Goal: Navigation & Orientation: Find specific page/section

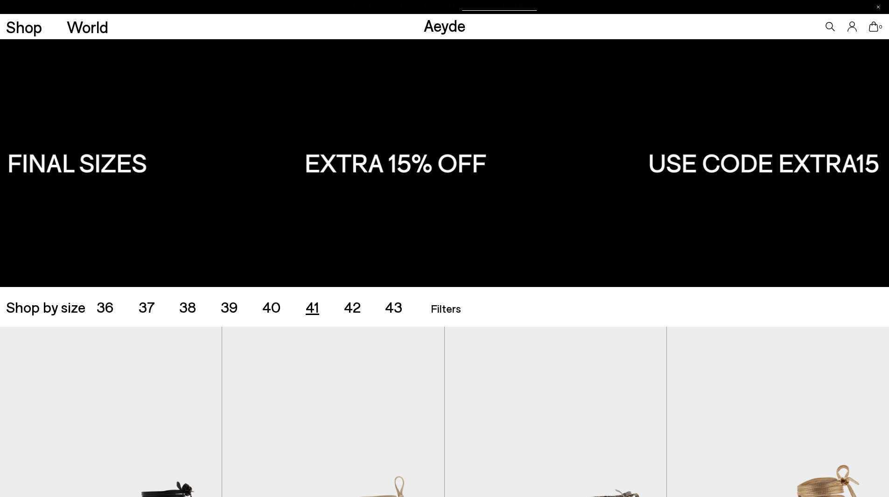
scroll to position [224, 0]
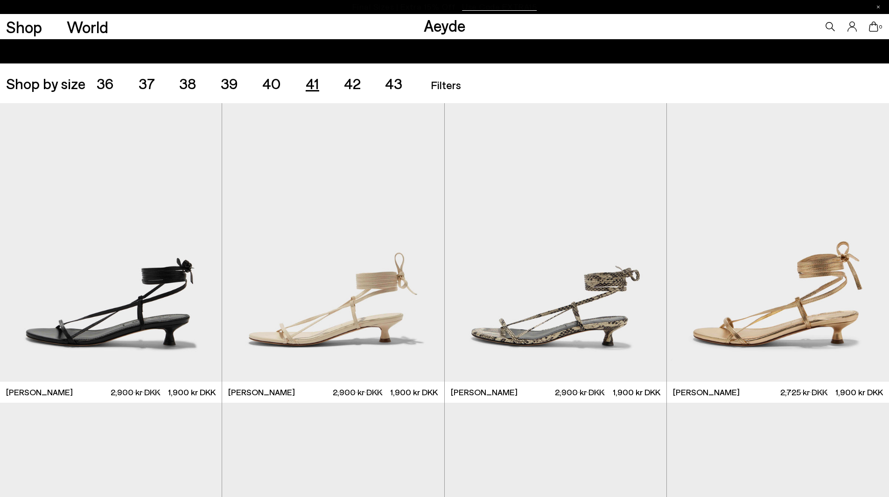
click at [311, 82] on font "41" at bounding box center [313, 83] width 14 height 18
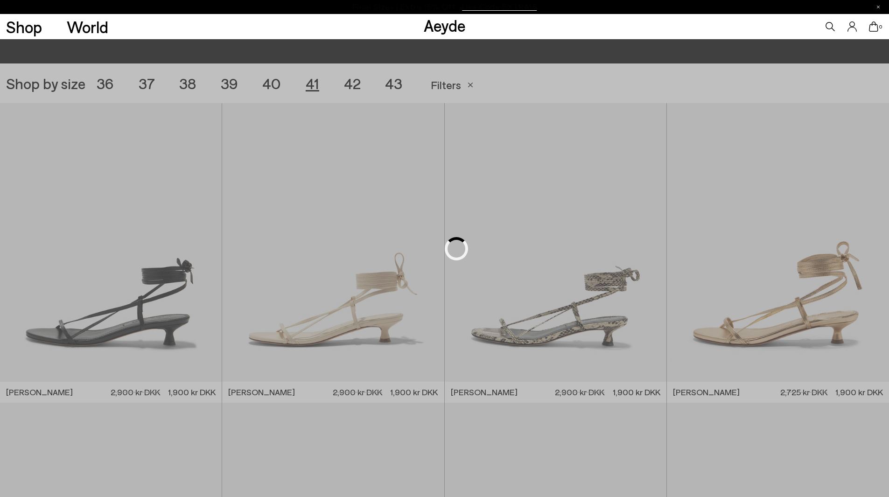
scroll to position [248, 0]
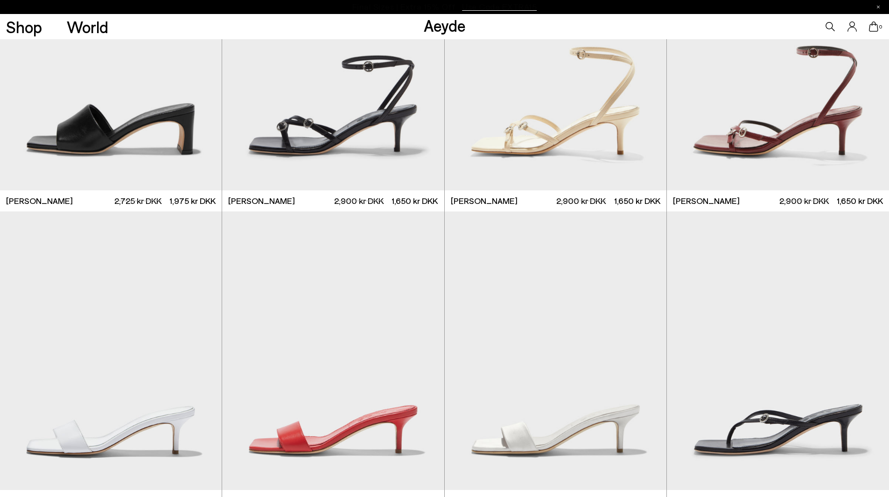
scroll to position [1322, 0]
